Goal: Task Accomplishment & Management: Manage account settings

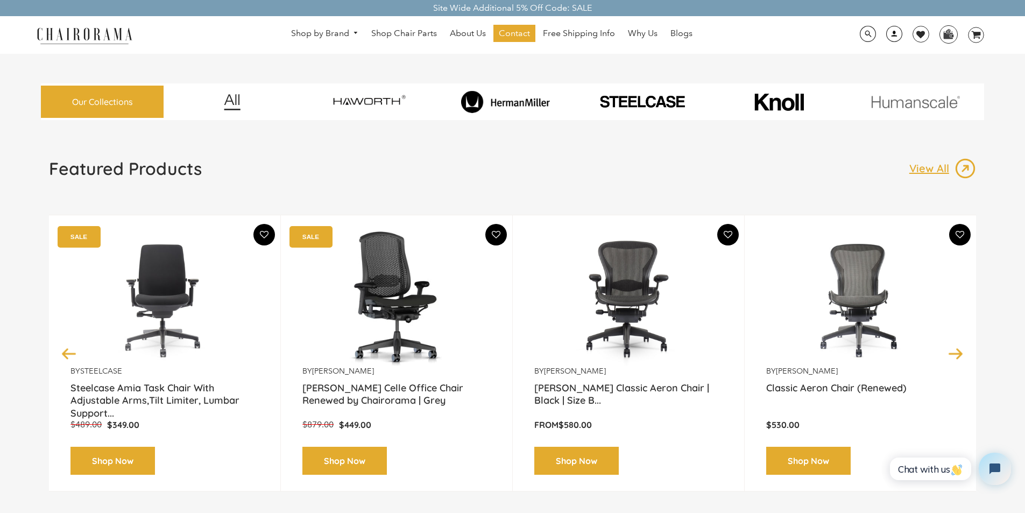
click at [882, 34] on link at bounding box center [891, 38] width 26 height 10
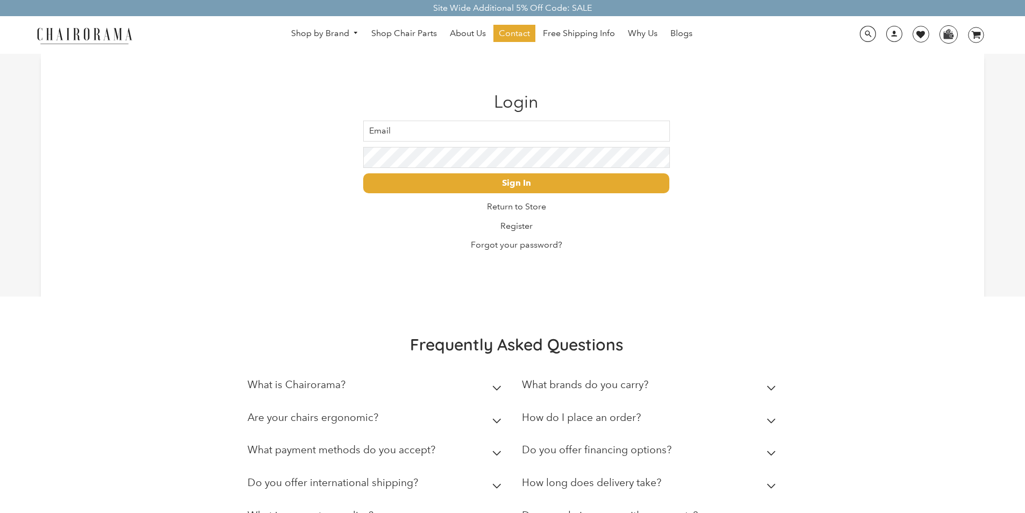
click at [425, 125] on input "Email" at bounding box center [516, 130] width 306 height 21
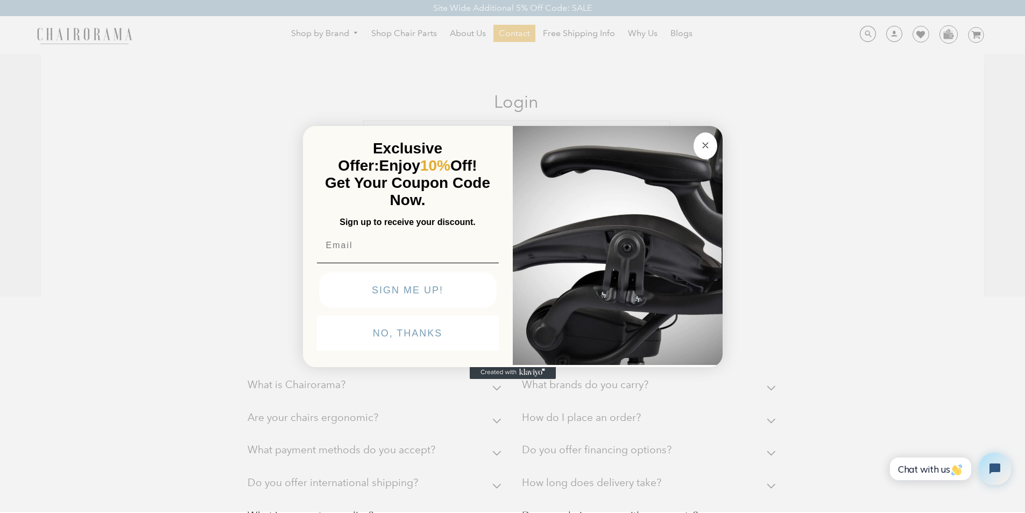
type input "[PERSON_NAME][DOMAIN_NAME]"
click at [393, 234] on input "[EMAIL_ADDRESS][DOMAIN_NAME]" at bounding box center [408, 245] width 182 height 22
type input "[EMAIL_ADDRESS][DOMAIN_NAME]"
click at [509, 379] on icon "Created with Klaviyo - opens in a new tab" at bounding box center [513, 372] width 86 height 13
